Goal: Transaction & Acquisition: Subscribe to service/newsletter

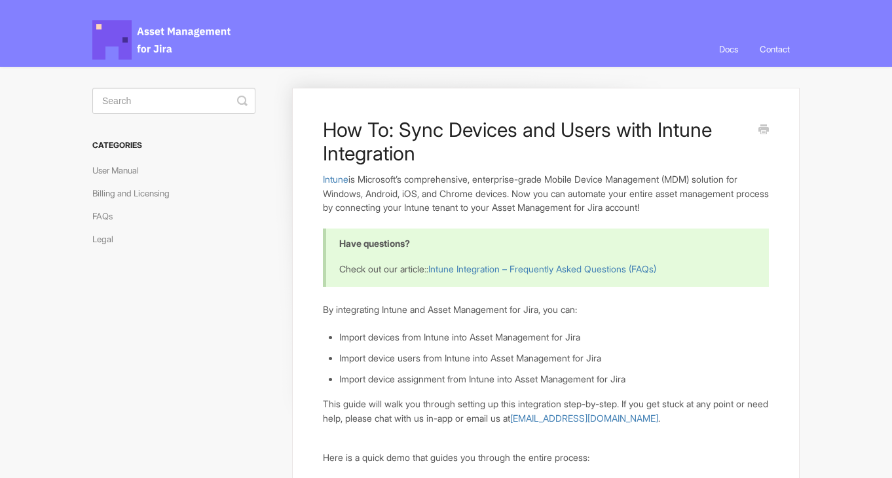
click at [167, 34] on span "Asset Management for Jira Docs" at bounding box center [162, 39] width 140 height 39
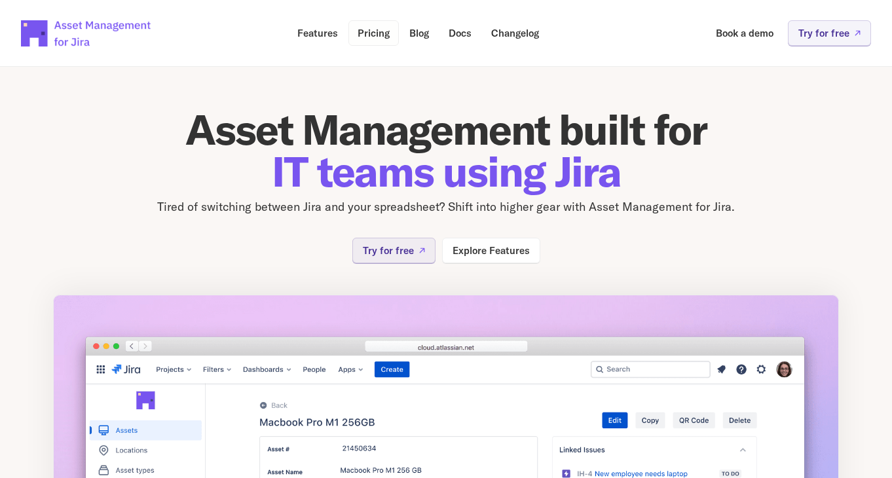
click at [377, 35] on p "Pricing" at bounding box center [374, 33] width 32 height 10
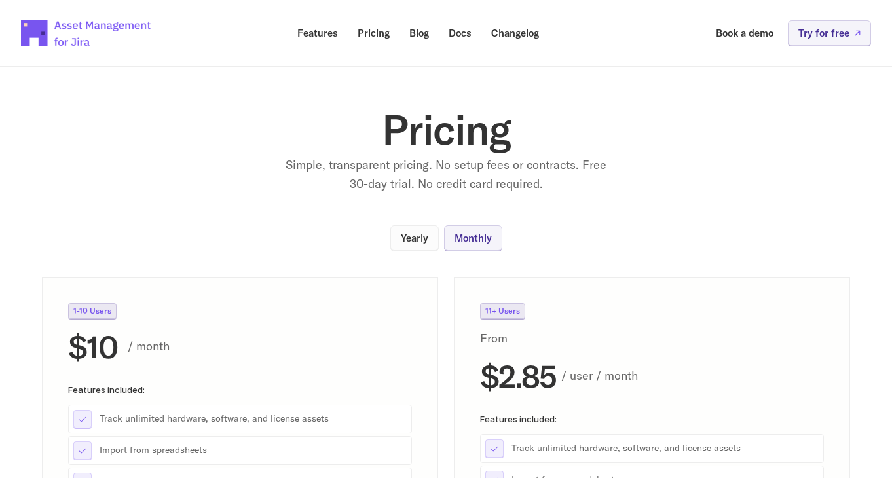
click at [415, 235] on p "Yearly" at bounding box center [415, 238] width 28 height 10
